Goal: Check status: Check status

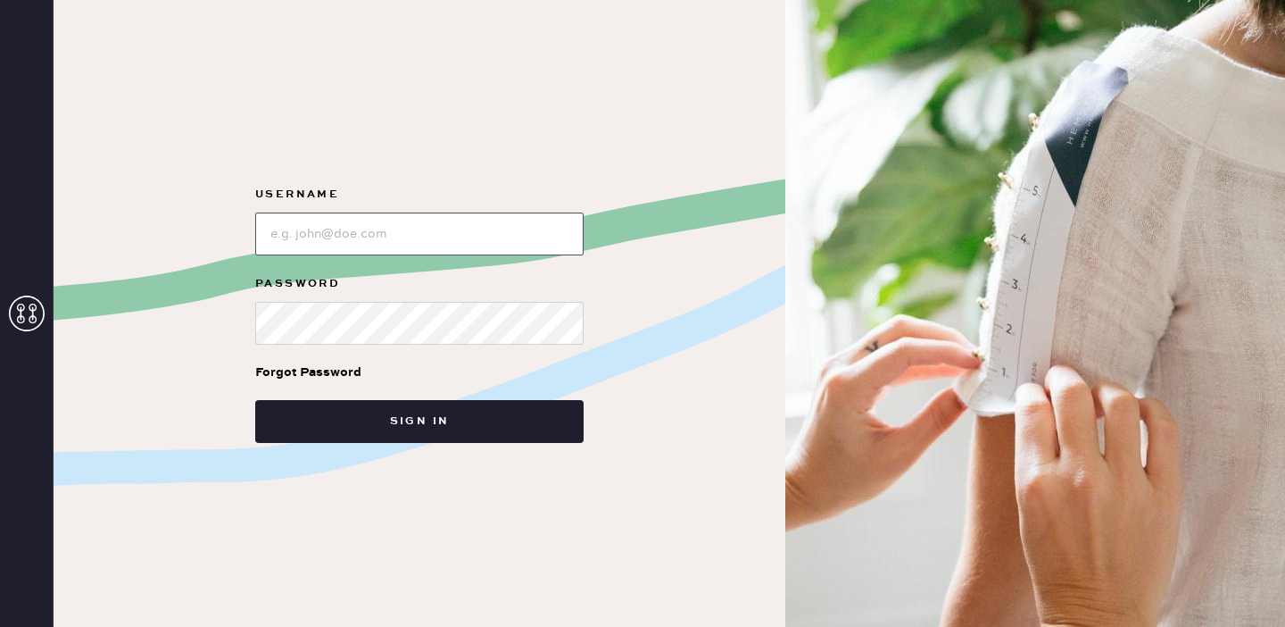
click at [533, 245] on input "loginName" at bounding box center [419, 233] width 328 height 43
type input "[EMAIL_ADDRESS][DOMAIN_NAME]"
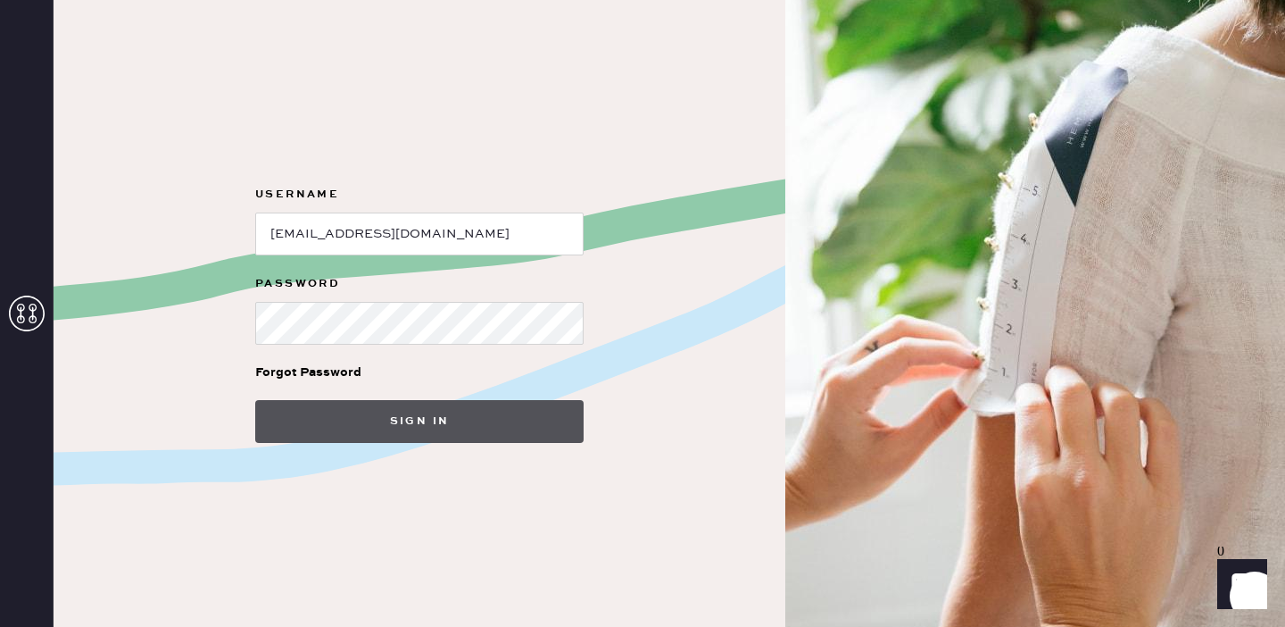
click at [398, 429] on button "Sign in" at bounding box center [419, 421] width 328 height 43
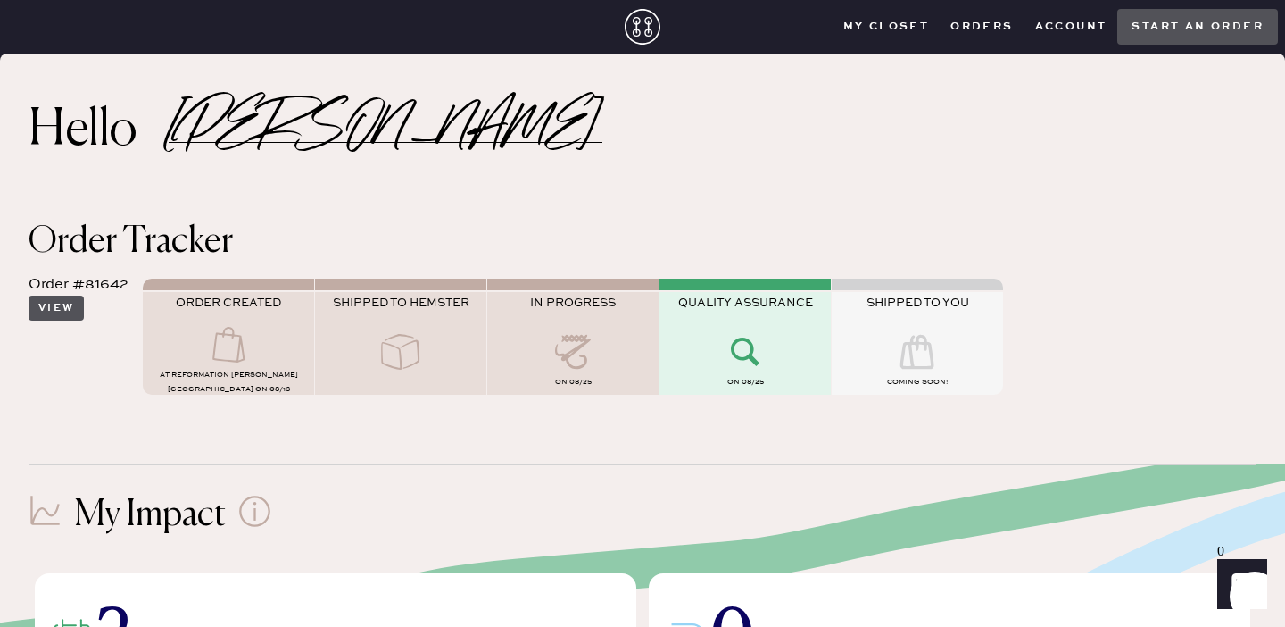
click at [46, 308] on button "View" at bounding box center [56, 307] width 55 height 25
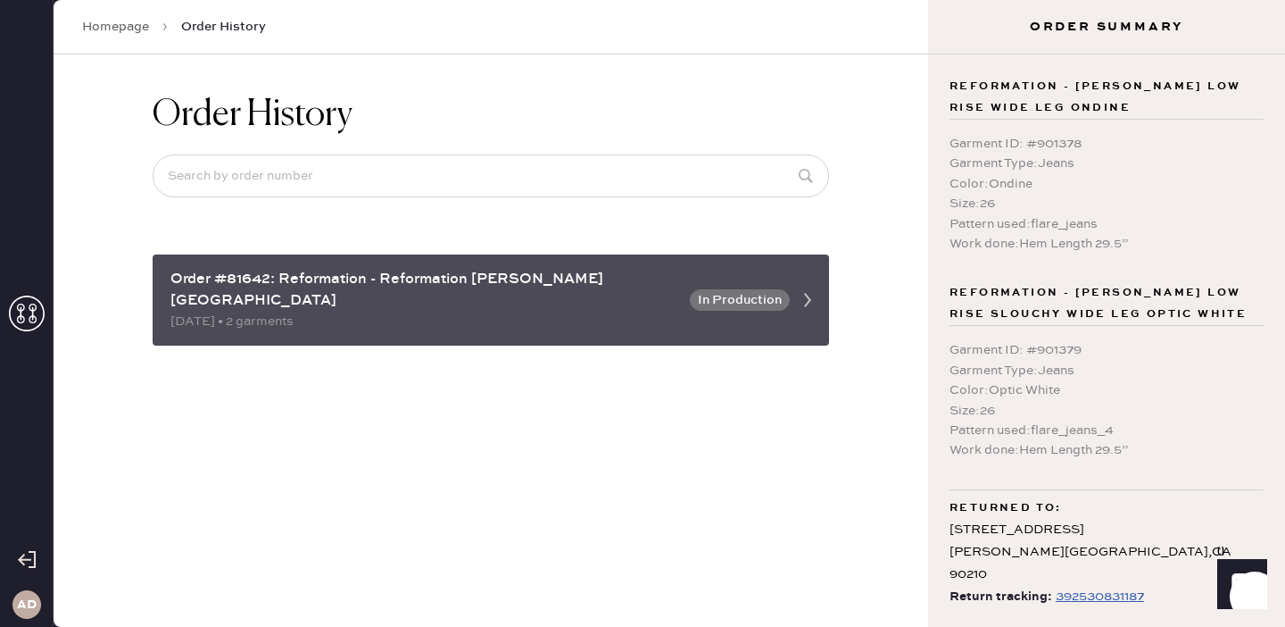
click at [615, 288] on div "Order #81642: Reformation - Reformation [PERSON_NAME][GEOGRAPHIC_DATA]" at bounding box center [424, 290] width 509 height 43
click at [807, 290] on icon at bounding box center [808, 300] width 36 height 36
click at [798, 288] on icon at bounding box center [808, 300] width 36 height 36
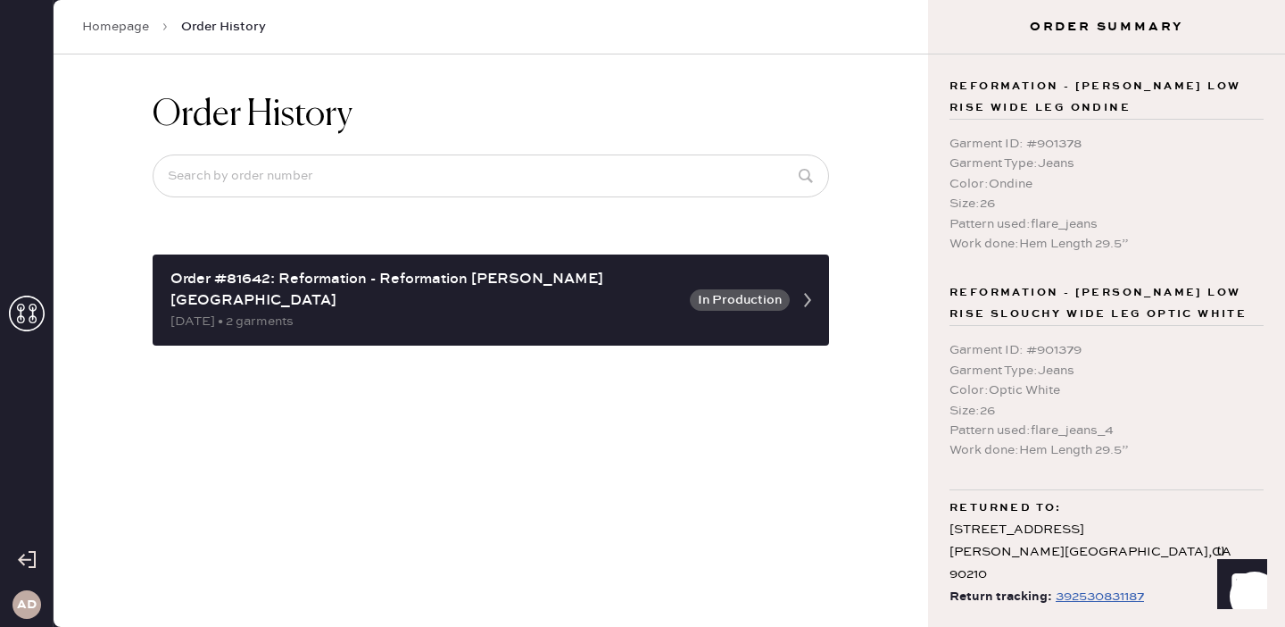
click at [1059, 586] on div "392530831187" at bounding box center [1100, 596] width 88 height 21
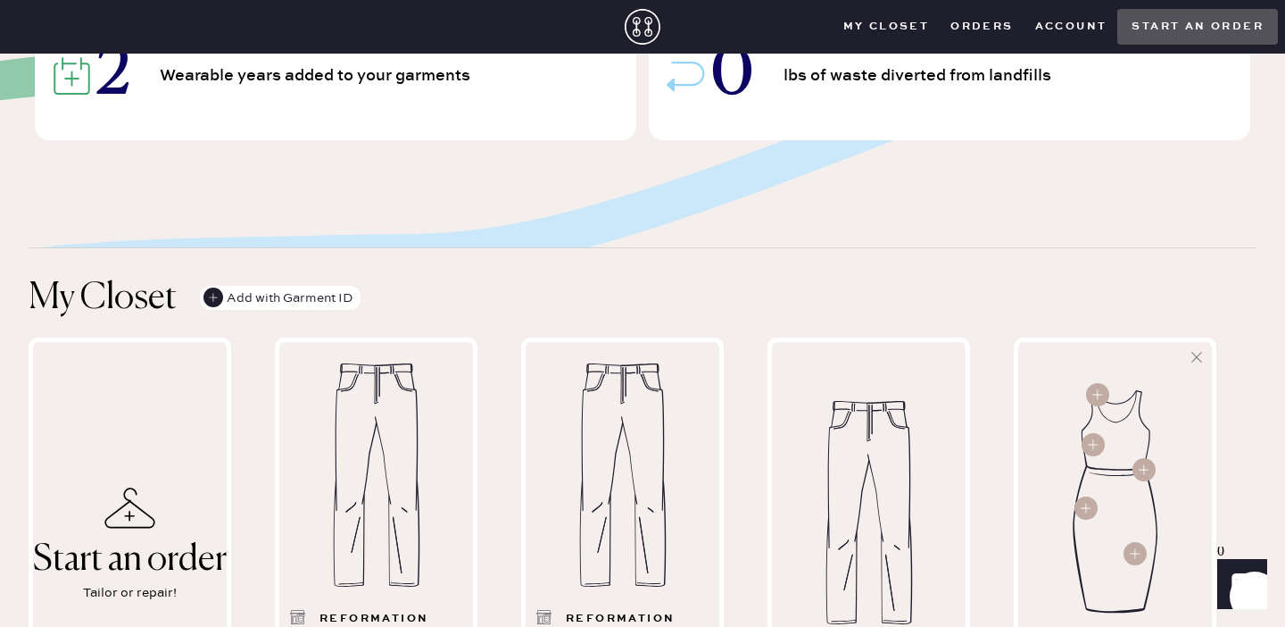
scroll to position [746, 0]
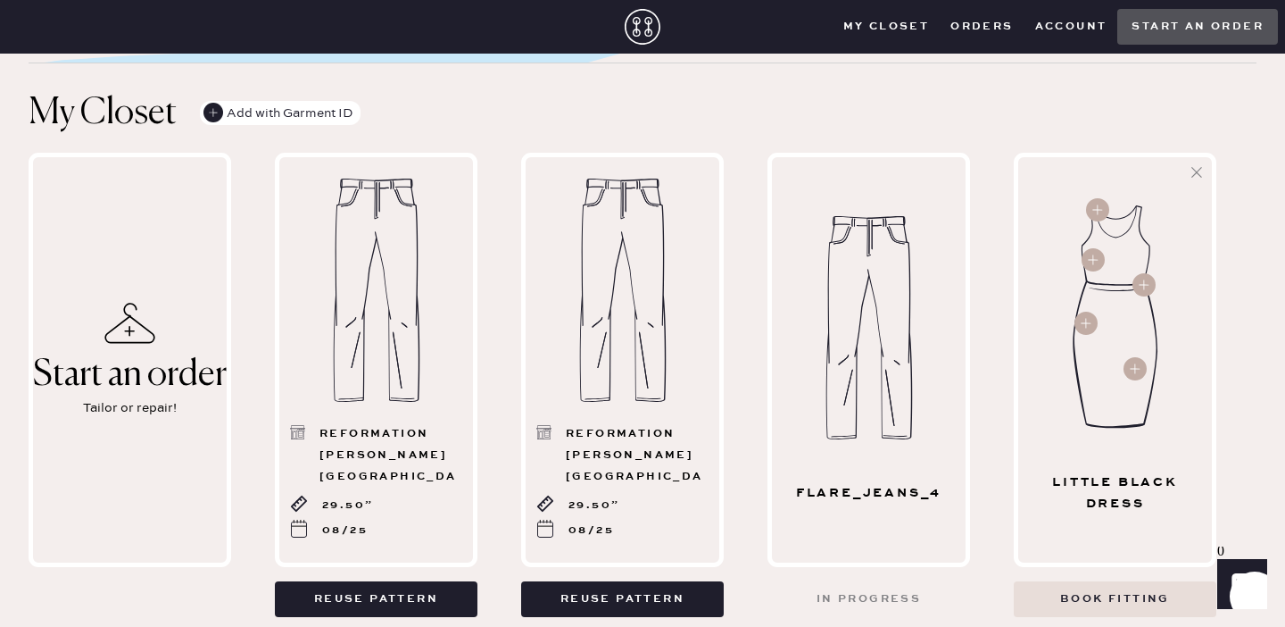
click at [852, 221] on img at bounding box center [869, 327] width 118 height 223
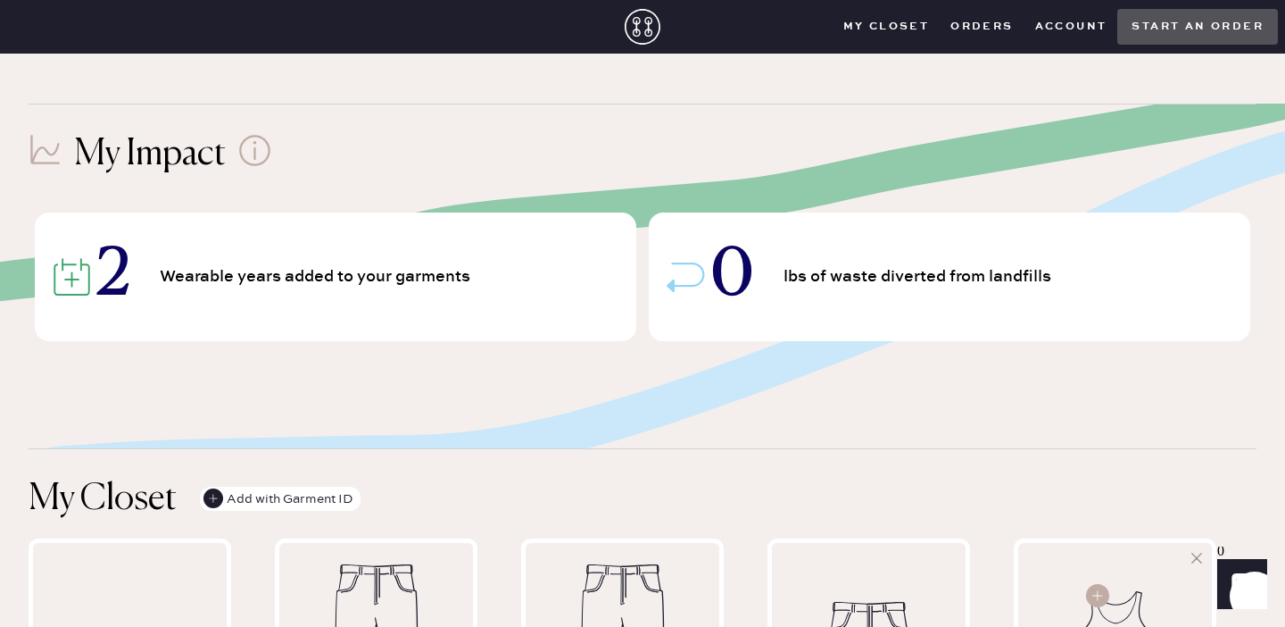
scroll to position [355, 0]
